Goal: Task Accomplishment & Management: Manage account settings

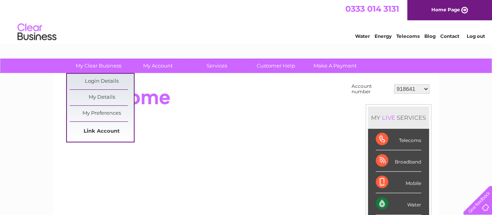
click at [111, 128] on link "Link Account" at bounding box center [102, 131] width 64 height 16
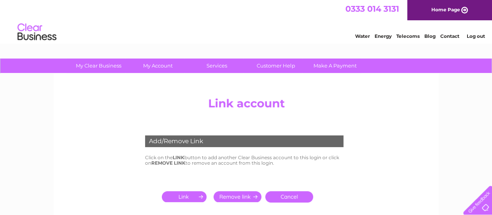
click at [189, 195] on input "submit" at bounding box center [186, 196] width 48 height 11
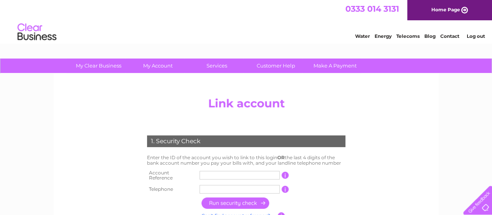
click at [215, 173] on input "text" at bounding box center [240, 175] width 80 height 9
type input "30323555"
click at [217, 186] on input "text" at bounding box center [240, 189] width 80 height 9
click at [244, 199] on input "button" at bounding box center [236, 202] width 69 height 11
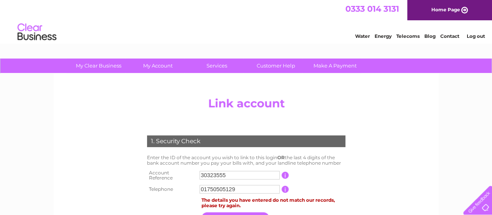
click at [241, 186] on input "01750505129" at bounding box center [240, 189] width 80 height 9
click at [242, 186] on input "01750505129" at bounding box center [240, 189] width 80 height 9
drag, startPoint x: 242, startPoint y: 186, endPoint x: 189, endPoint y: 184, distance: 53.0
click at [189, 184] on tr "Telephone 01750505129 1 of the landline telephone numbers you have given us" at bounding box center [246, 189] width 202 height 12
type input "07835169311"
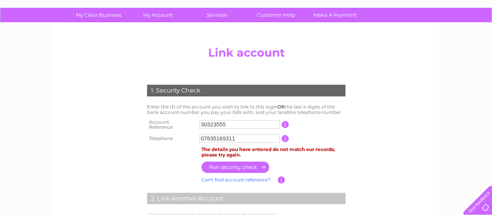
scroll to position [58, 0]
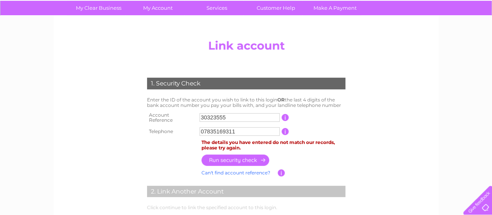
click at [234, 157] on input "button" at bounding box center [236, 159] width 69 height 11
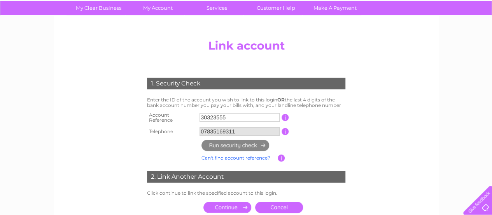
click at [224, 203] on input "submit" at bounding box center [228, 206] width 48 height 11
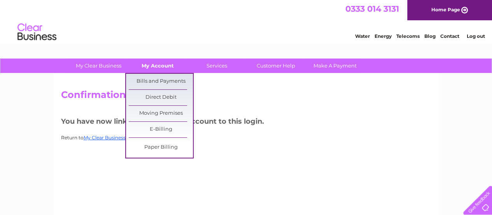
click at [158, 65] on link "My Account" at bounding box center [158, 65] width 64 height 14
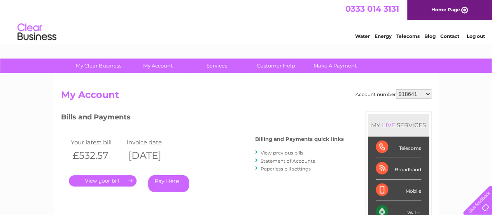
click at [427, 92] on select "918641 1142224 1142259 1156183 3024077 3025057 3026265 30269183 30286487 302910…" at bounding box center [413, 93] width 35 height 9
select select "30323555"
click at [396, 89] on select "918641 1142224 1142259 1156183 3024077 3025057 3026265 30269183 30286487 302910…" at bounding box center [413, 93] width 35 height 9
click at [279, 151] on link "View previous bills" at bounding box center [282, 153] width 43 height 6
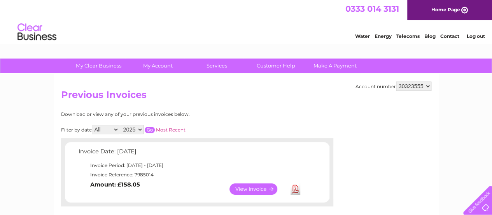
click at [295, 189] on link "Download" at bounding box center [296, 188] width 10 height 11
